Goal: Check status: Check status

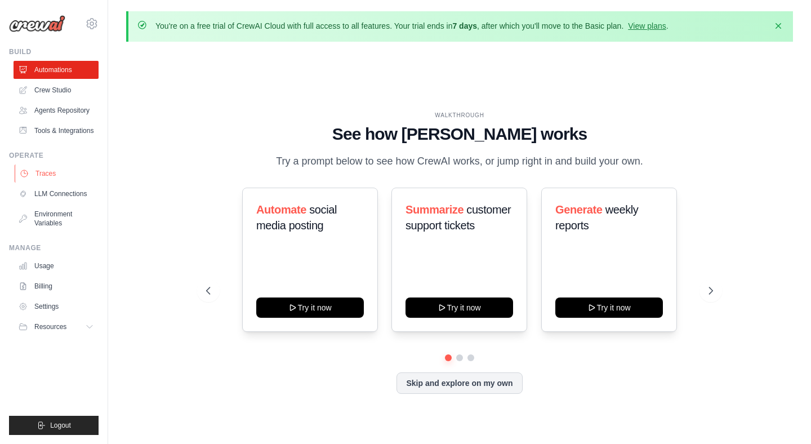
click at [57, 175] on link "Traces" at bounding box center [57, 174] width 85 height 18
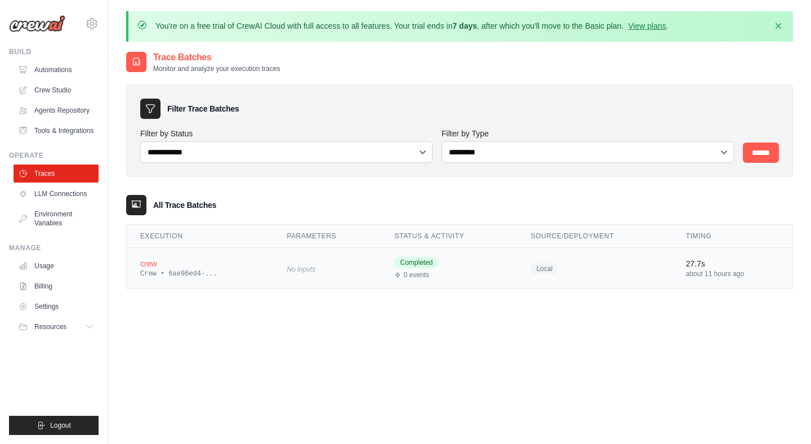
click at [175, 270] on div "Crew • 6ae96ed4-..." at bounding box center [199, 273] width 119 height 9
